Goal: Task Accomplishment & Management: Manage account settings

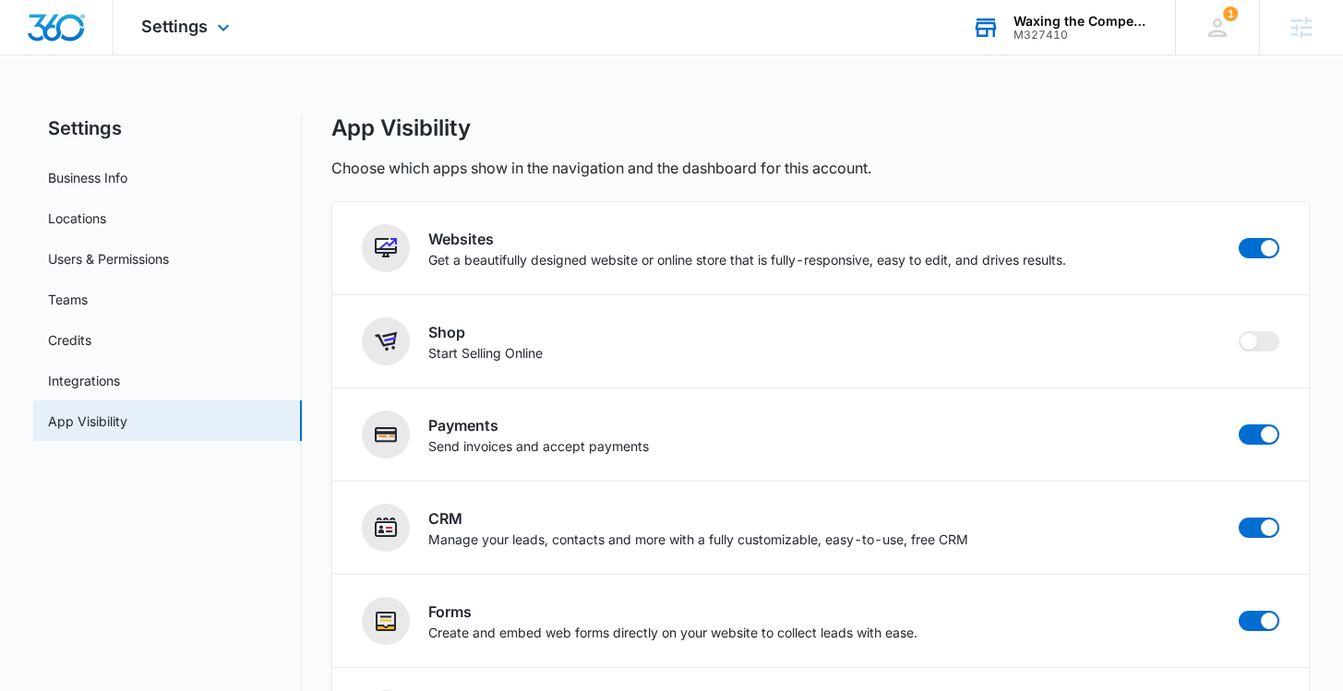
click at [1078, 22] on div "Waxing the Competition LLC" at bounding box center [1080, 21] width 135 height 15
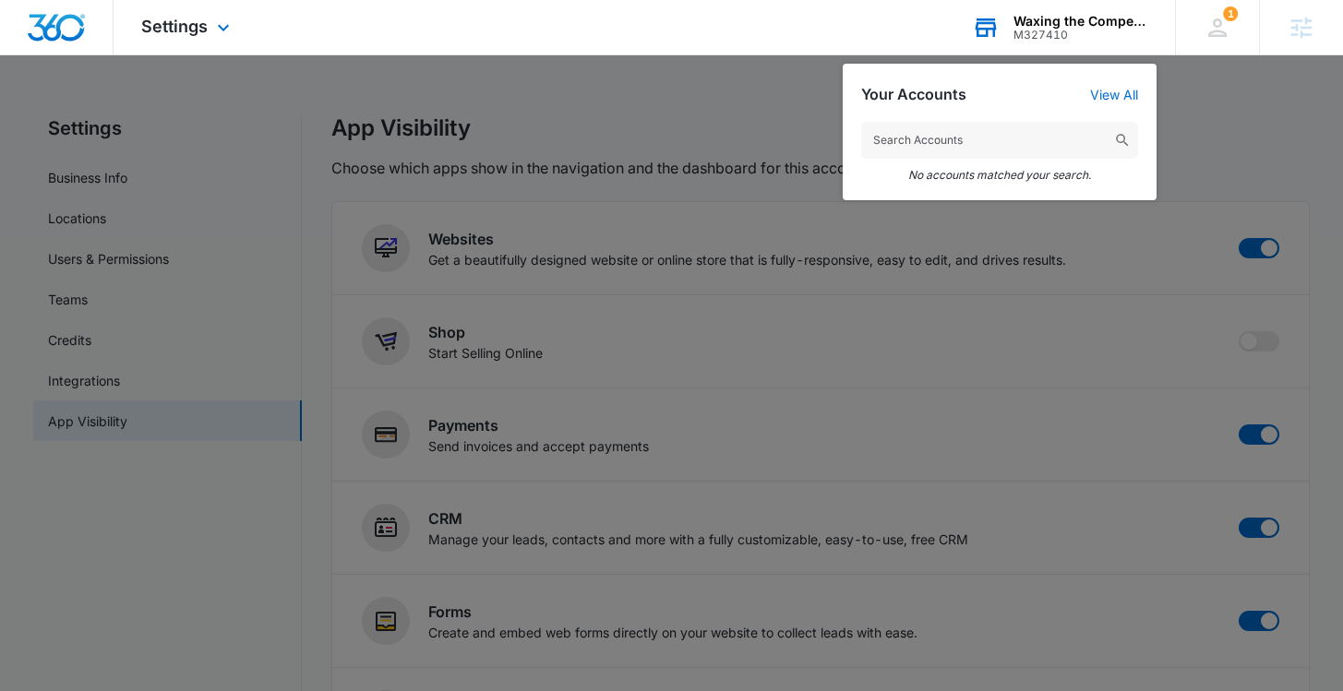
click at [935, 135] on input "text" at bounding box center [999, 140] width 277 height 37
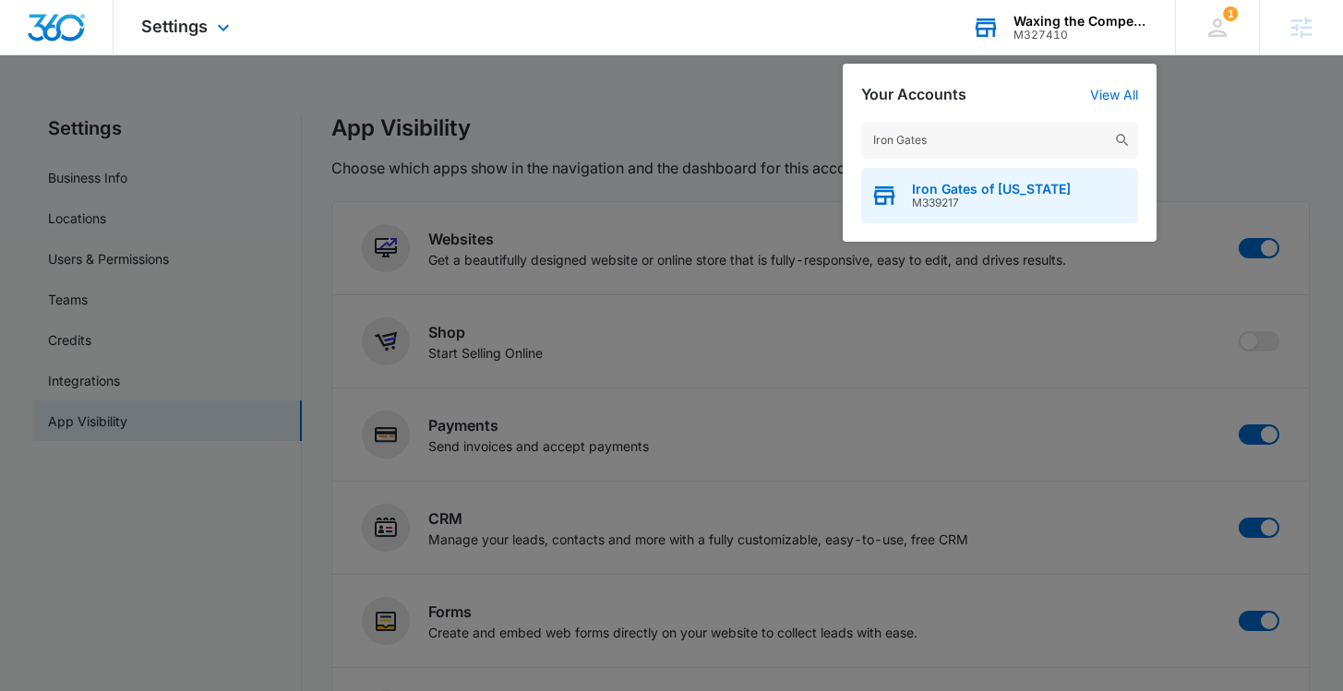
type input "Iron Gates"
click at [976, 199] on span "M339217" at bounding box center [991, 203] width 159 height 13
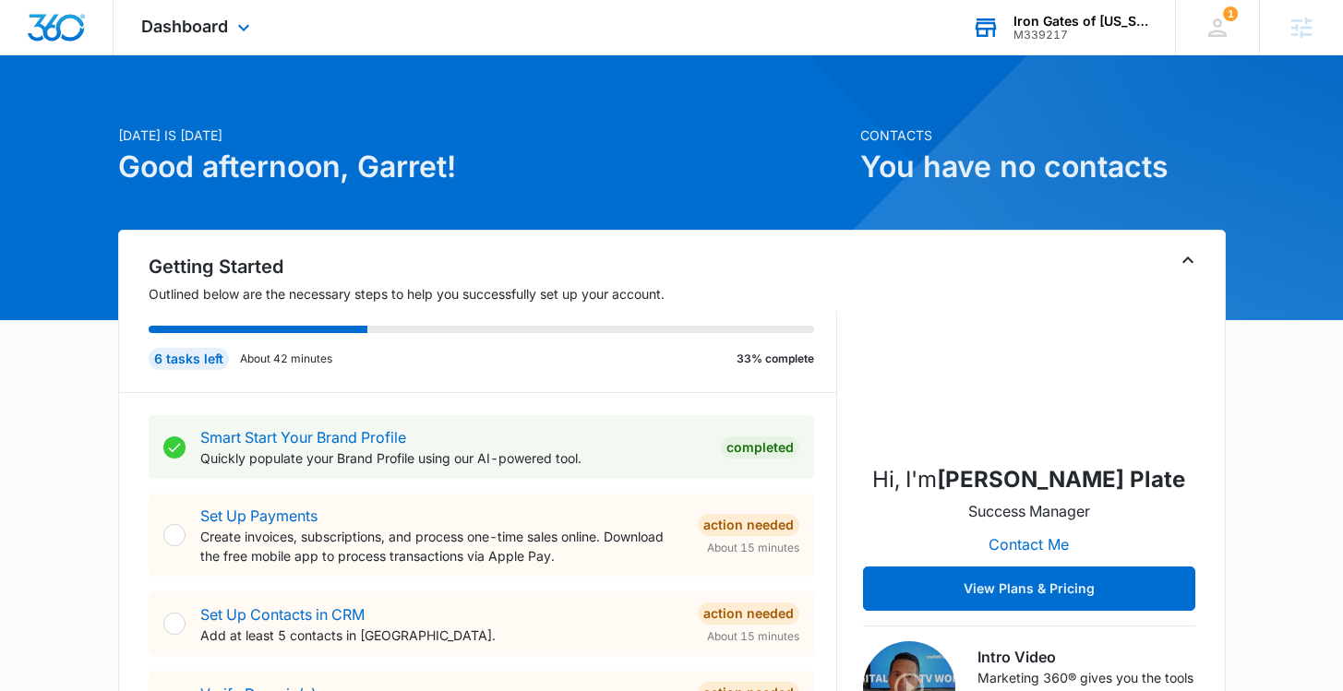
scroll to position [27, 0]
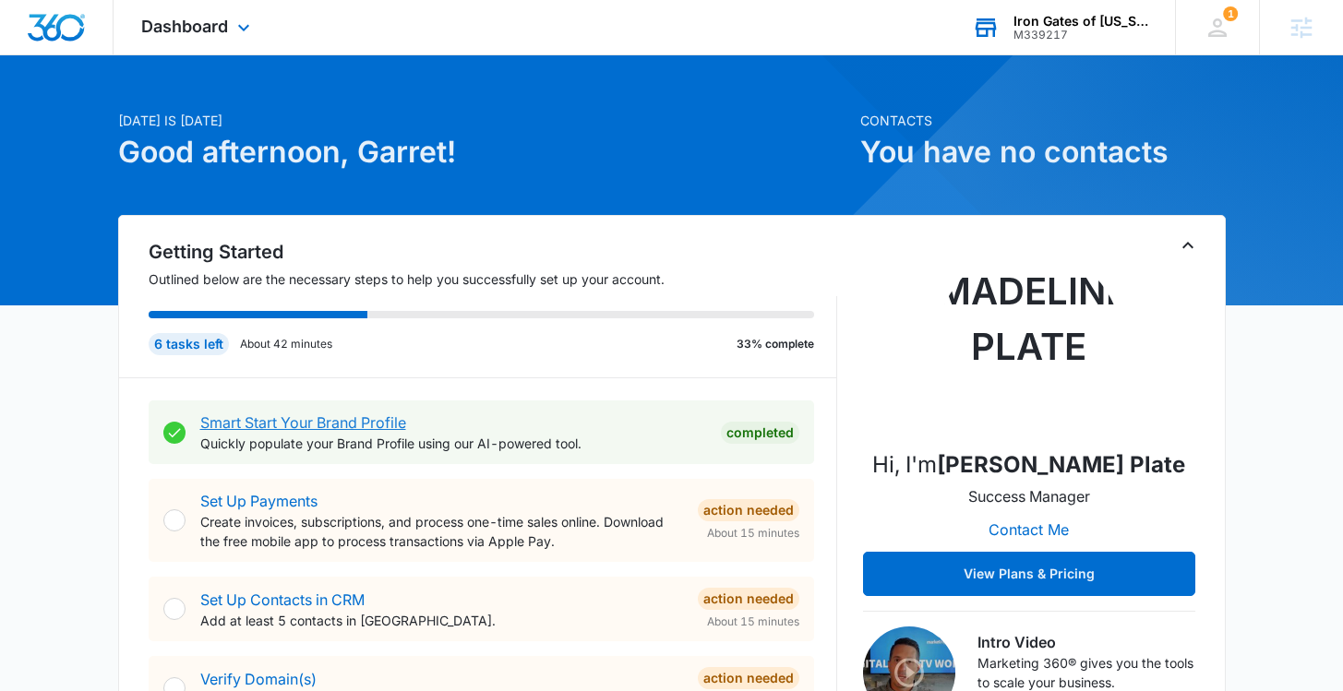
click at [287, 431] on link "Smart Start Your Brand Profile" at bounding box center [303, 422] width 206 height 18
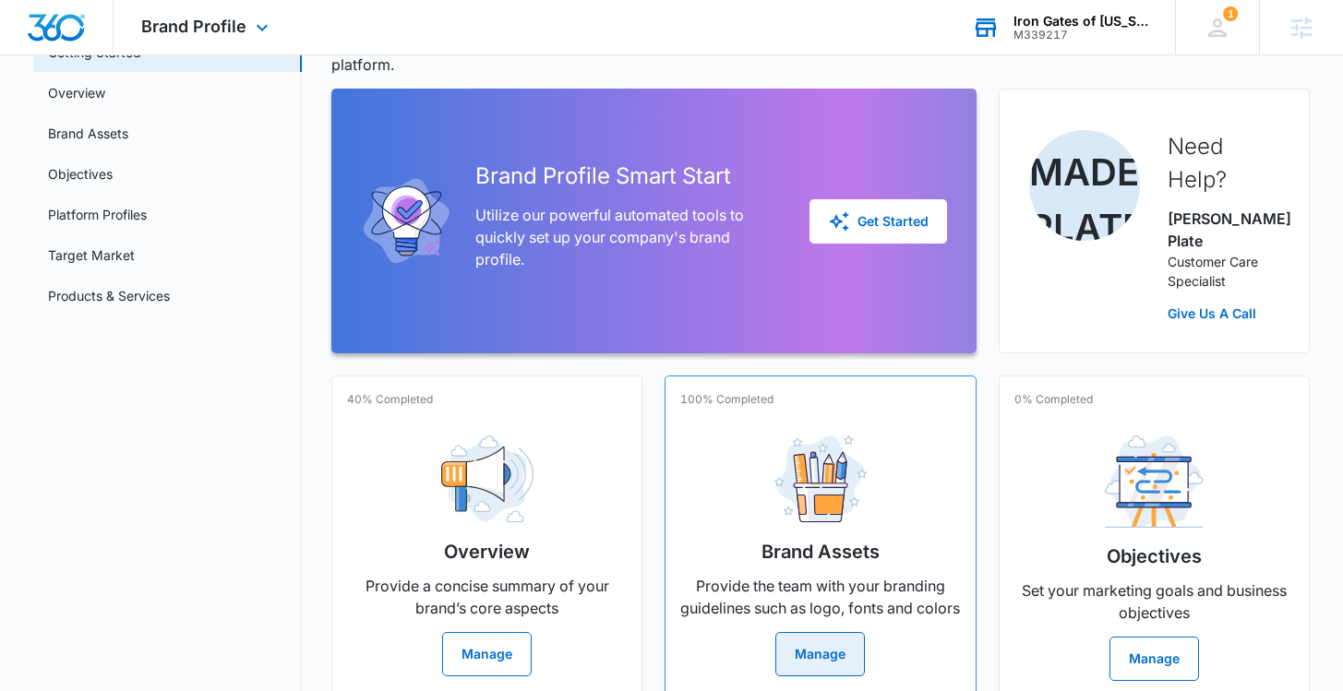
scroll to position [128, 0]
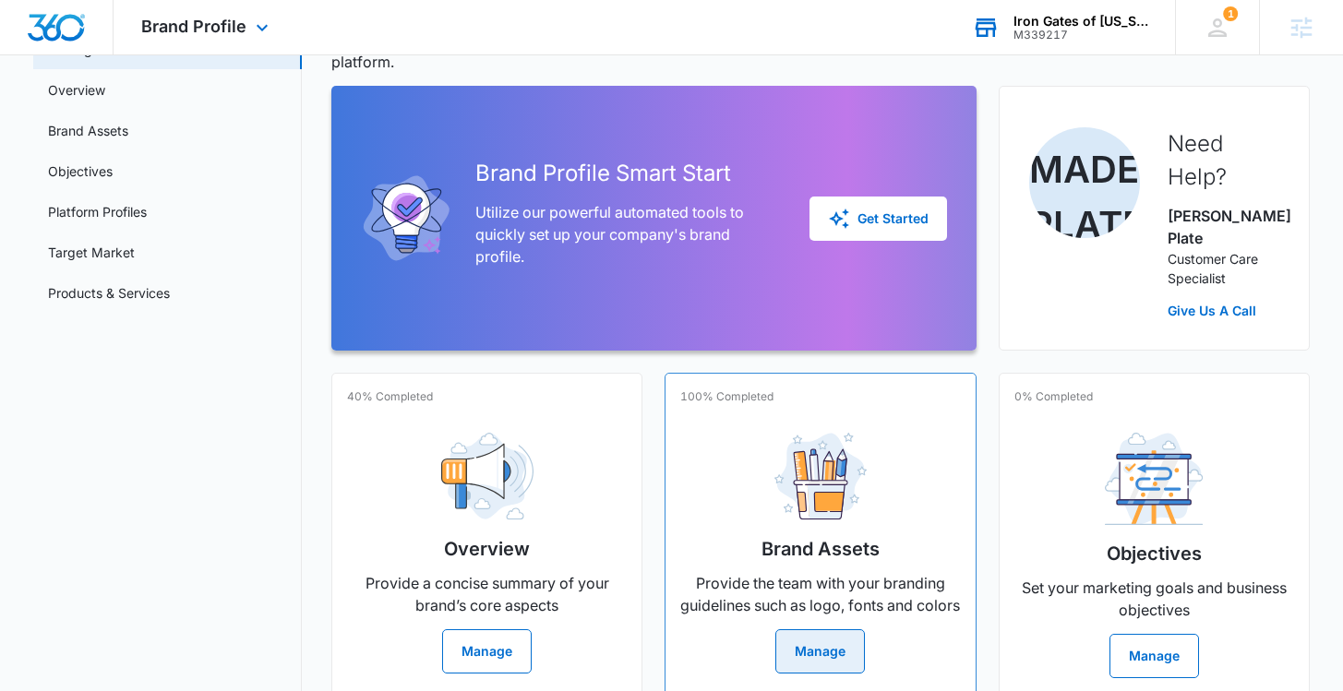
click at [832, 655] on button "Manage" at bounding box center [820, 651] width 90 height 44
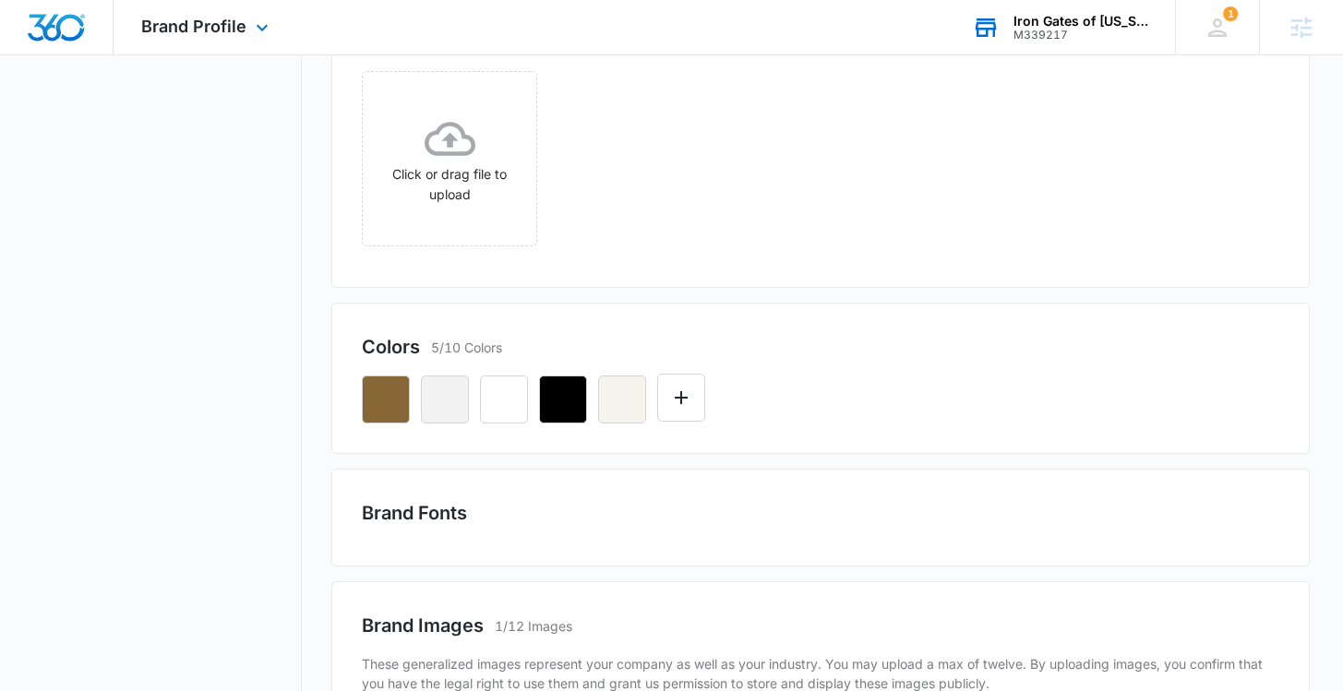
scroll to position [504, 0]
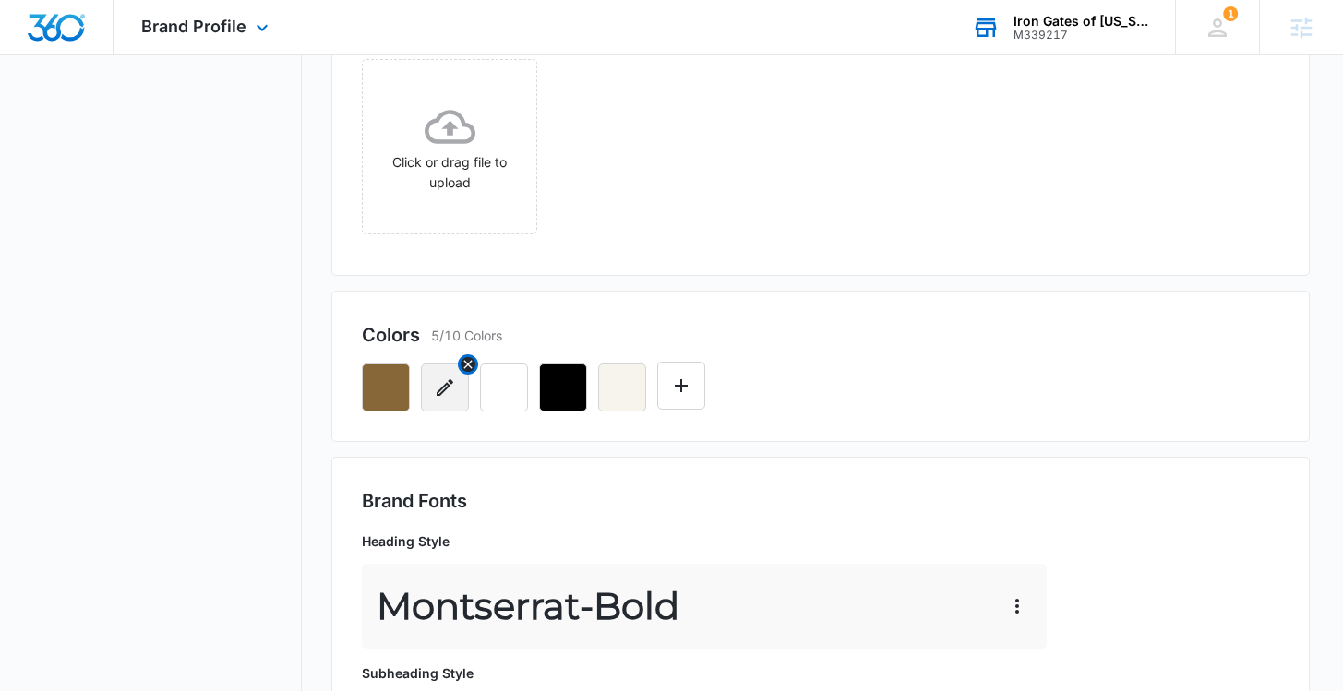
click at [472, 365] on icon "Remove" at bounding box center [467, 364] width 15 height 15
click at [466, 366] on icon "Remove" at bounding box center [468, 364] width 8 height 8
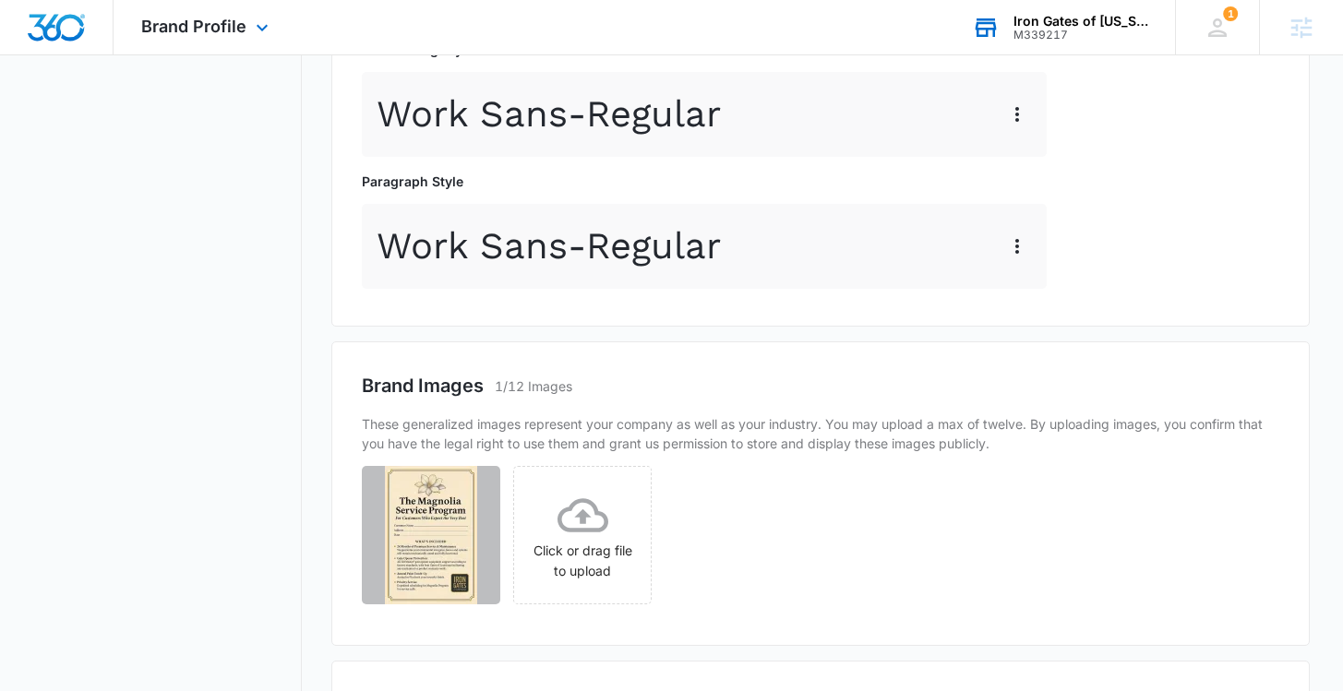
scroll to position [1135, 0]
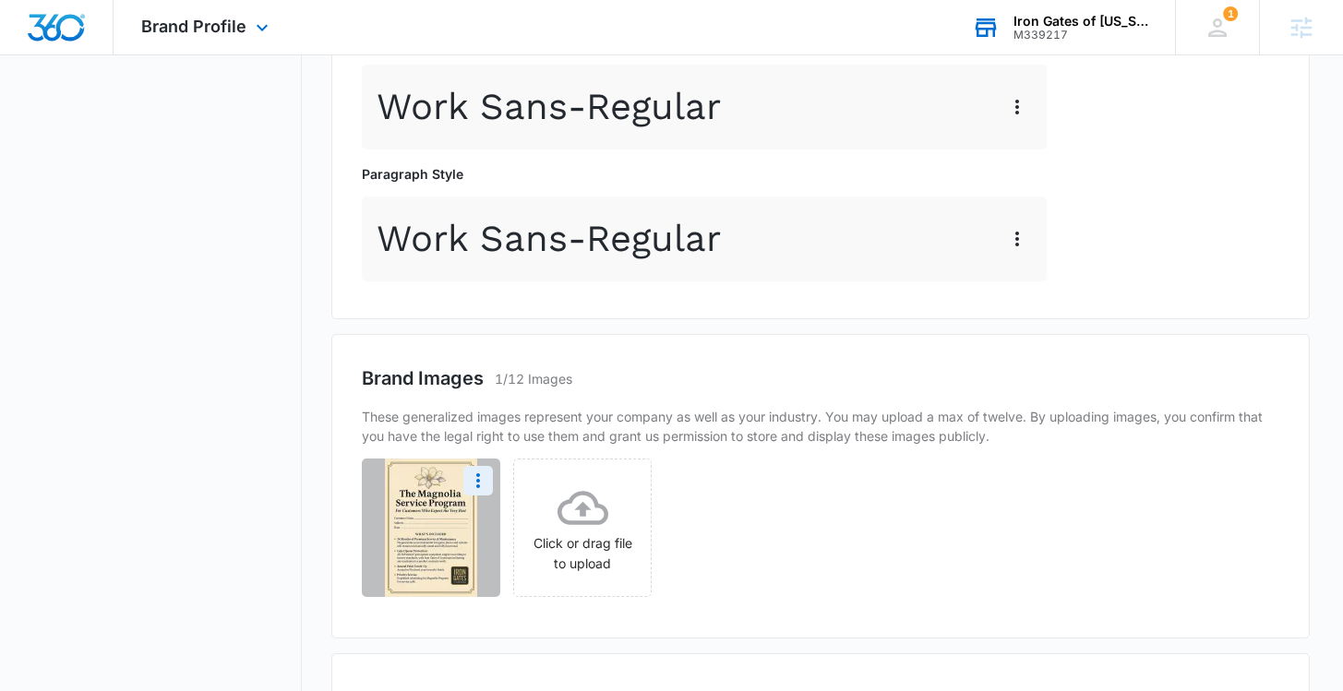
click at [418, 525] on img at bounding box center [431, 528] width 92 height 138
click at [480, 484] on icon "More" at bounding box center [478, 481] width 22 height 22
click at [438, 468] on img at bounding box center [431, 528] width 92 height 138
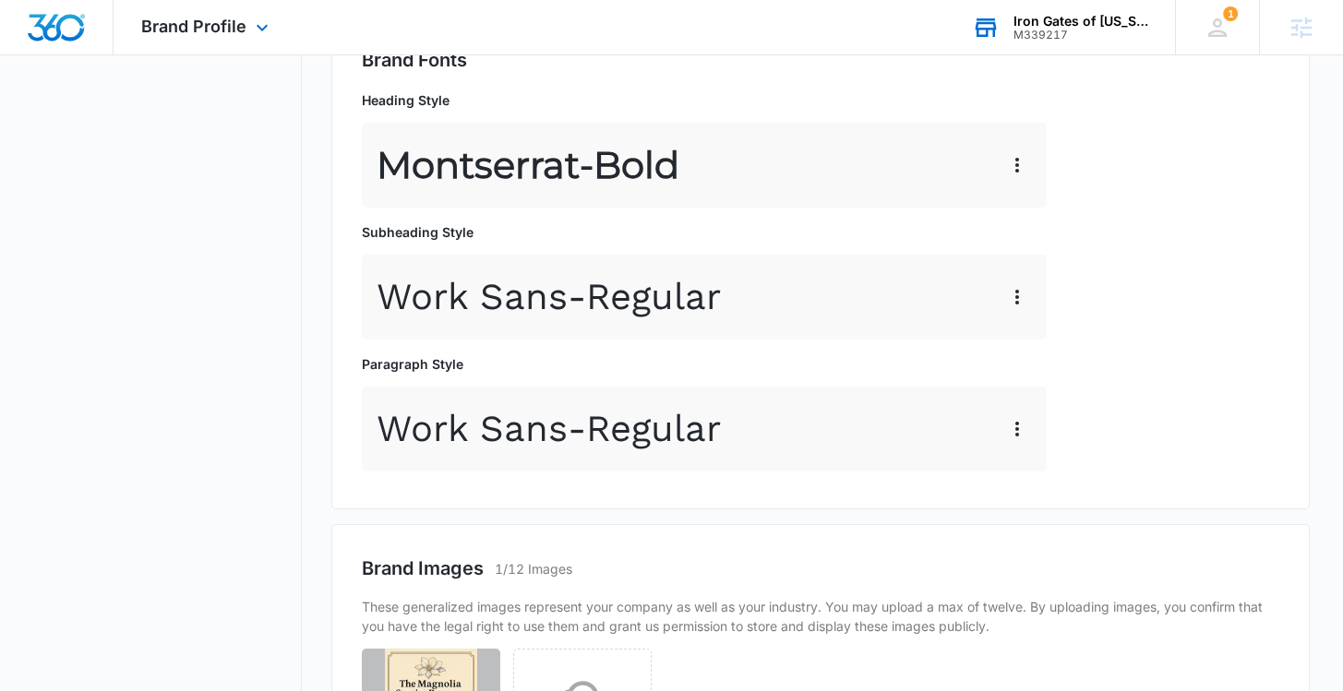
scroll to position [1140, 0]
